Goal: Navigation & Orientation: Find specific page/section

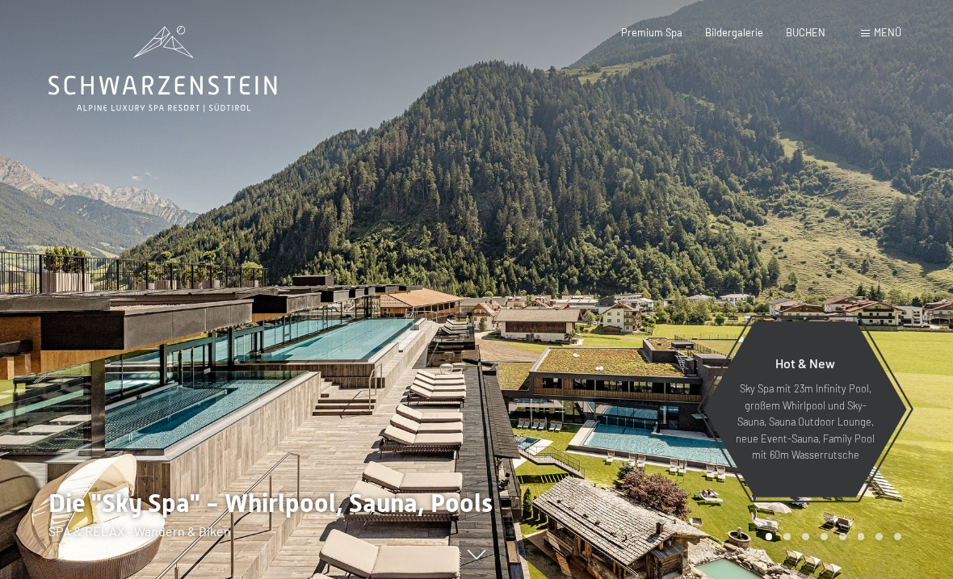
click at [874, 36] on span "Menü" at bounding box center [886, 32] width 27 height 13
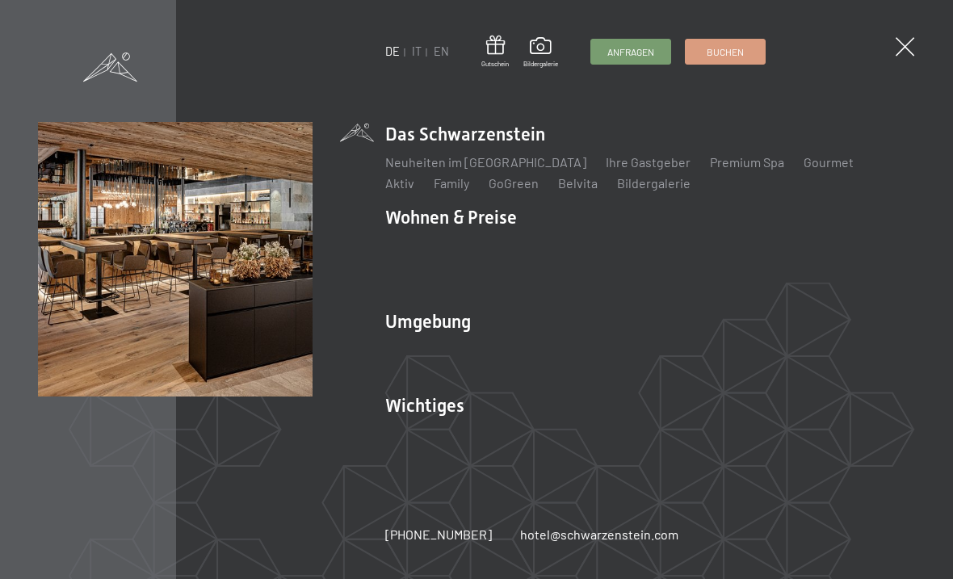
click at [484, 166] on link "Neuheiten im [GEOGRAPHIC_DATA]" at bounding box center [485, 161] width 201 height 15
click at [414, 175] on link "Aktiv" at bounding box center [399, 182] width 29 height 15
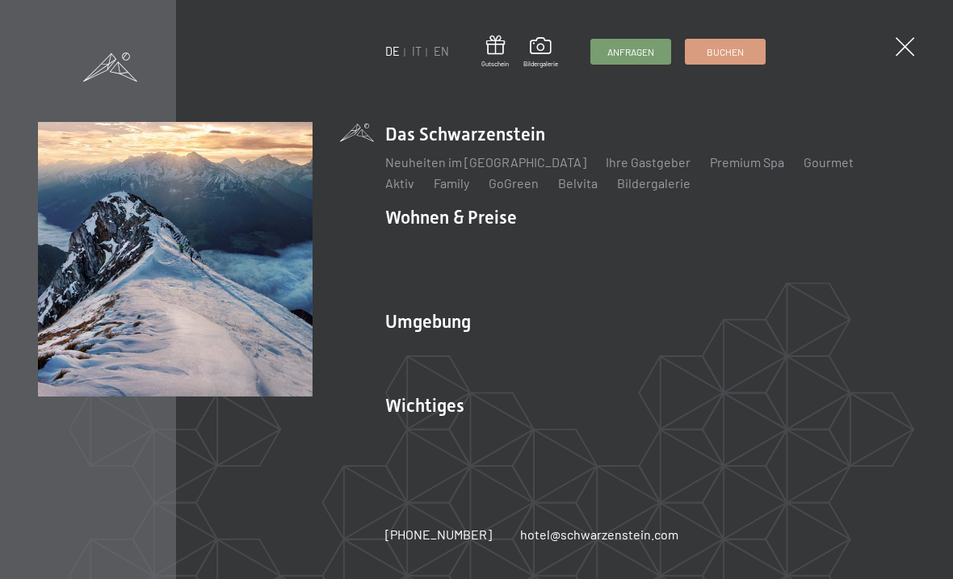
click at [898, 43] on span at bounding box center [904, 46] width 19 height 19
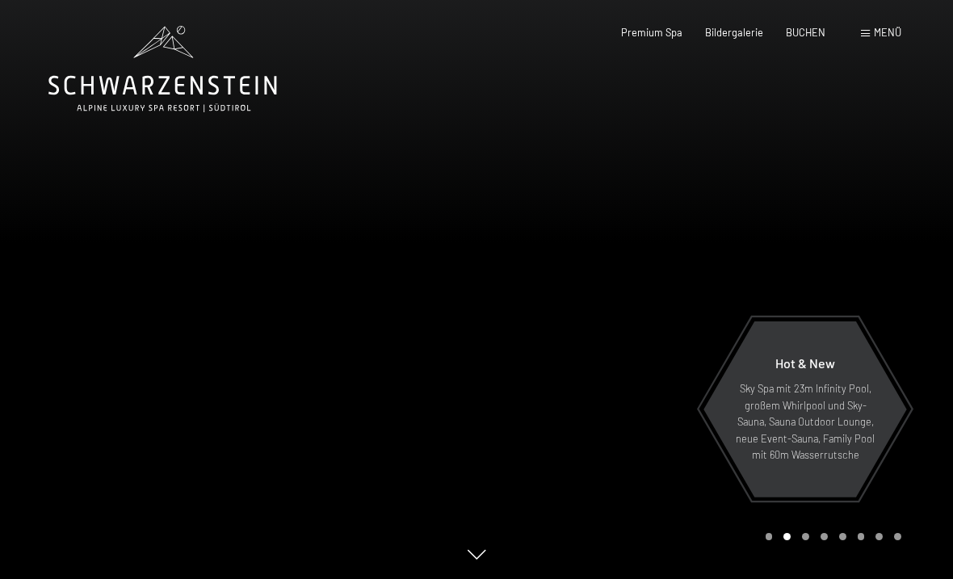
click at [731, 36] on span "Bildergalerie" at bounding box center [734, 32] width 58 height 13
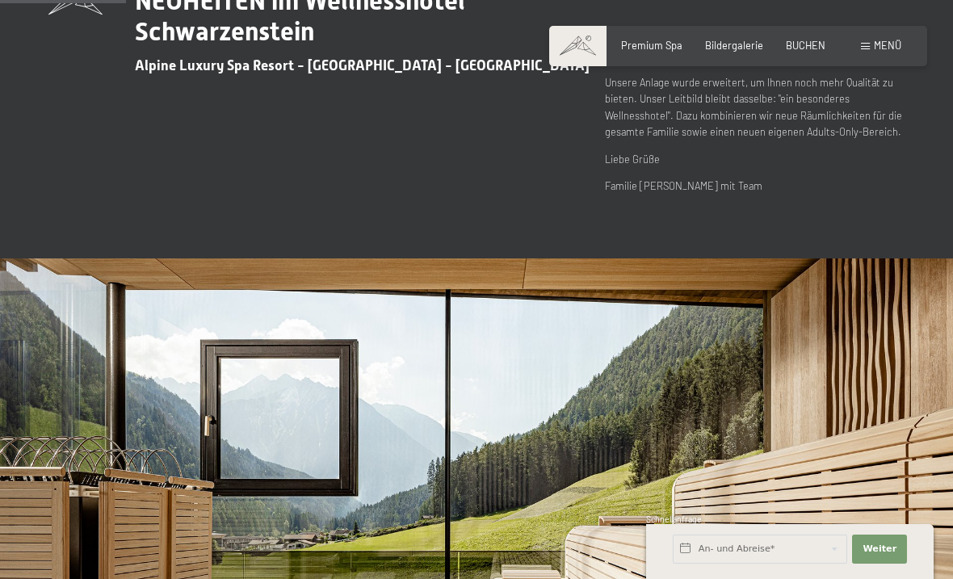
scroll to position [580, 0]
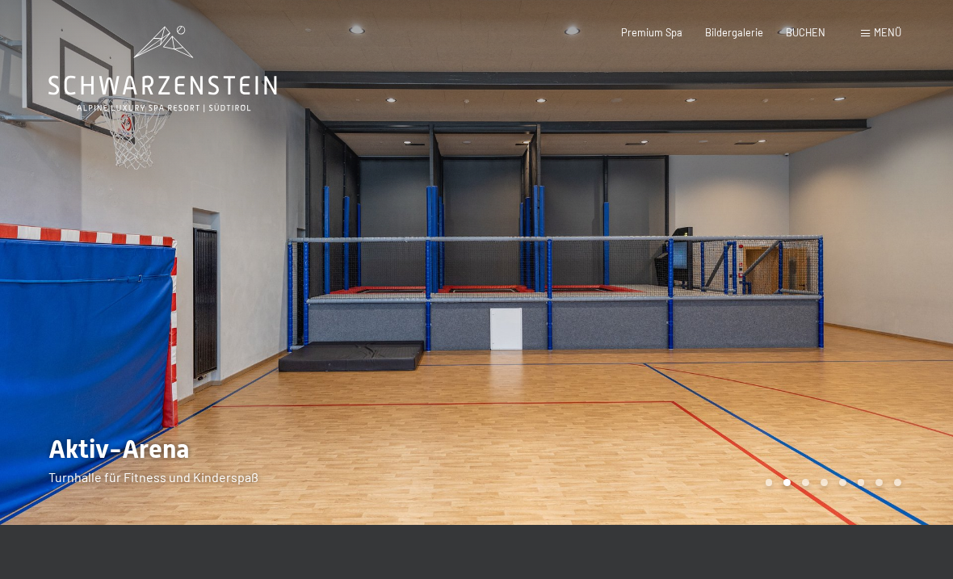
click at [822, 402] on div at bounding box center [714, 262] width 476 height 525
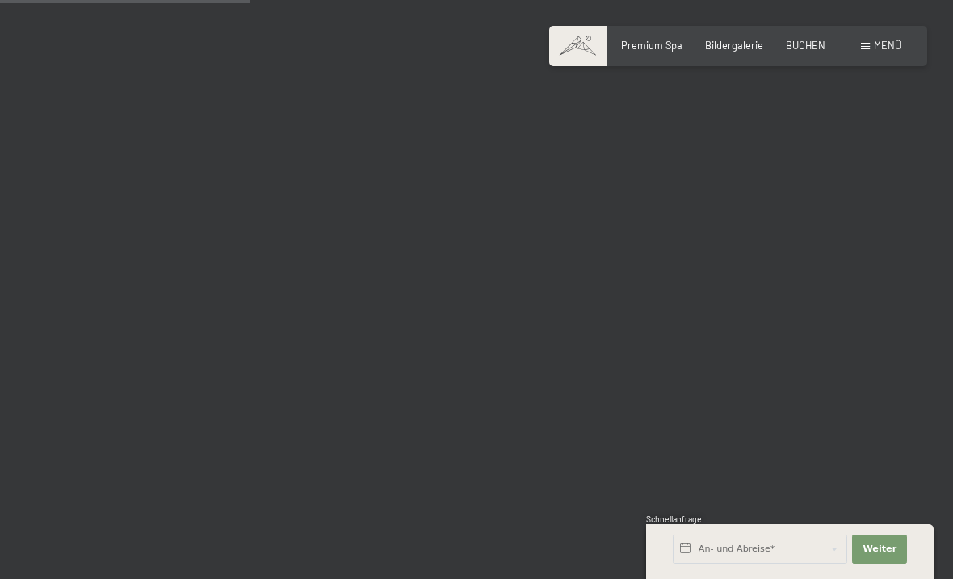
scroll to position [3519, 0]
